Goal: Navigation & Orientation: Find specific page/section

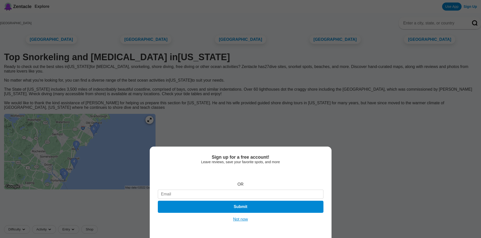
scroll to position [25, 0]
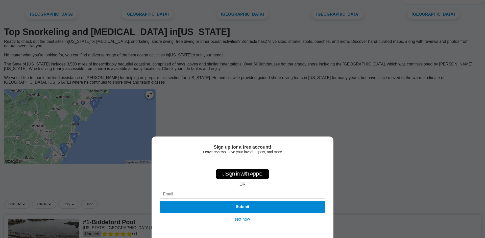
click at [133, 121] on div "Sign up for a free account! Leave reviews, save your favorite spots, and more …" at bounding box center [242, 119] width 485 height 238
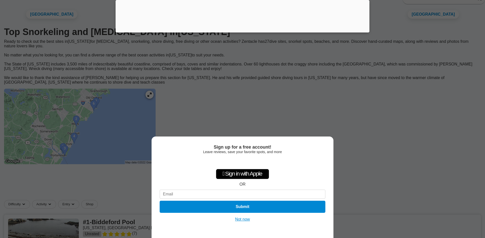
click at [247, 220] on button "Not now" at bounding box center [242, 219] width 18 height 5
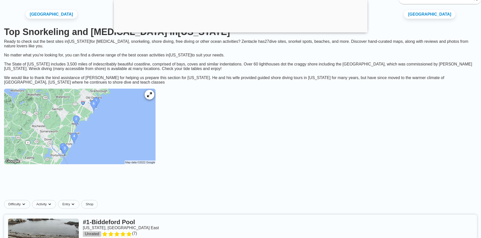
click at [152, 97] on icon at bounding box center [149, 95] width 5 height 5
